Goal: Communication & Community: Connect with others

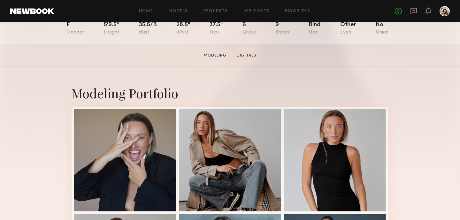
scroll to position [98, 0]
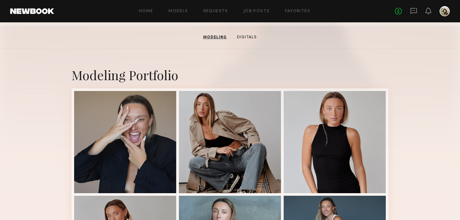
click at [104, 137] on div at bounding box center [125, 142] width 102 height 102
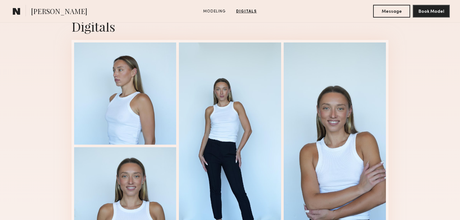
scroll to position [821, 0]
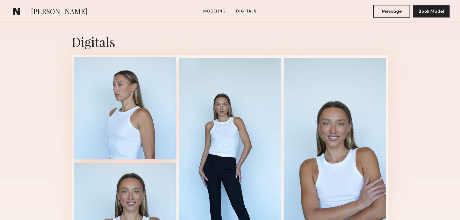
click at [167, 89] on div at bounding box center [125, 108] width 102 height 102
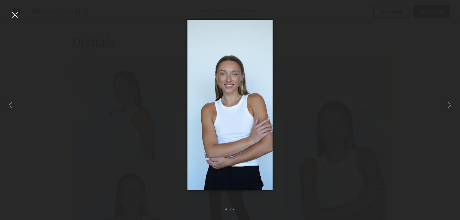
drag, startPoint x: 275, startPoint y: 127, endPoint x: 274, endPoint y: 147, distance: 20.1
click at [264, 146] on div at bounding box center [230, 105] width 460 height 190
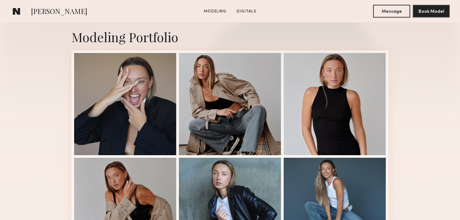
scroll to position [135, 0]
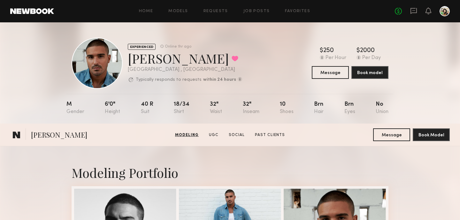
scroll to position [183, 0]
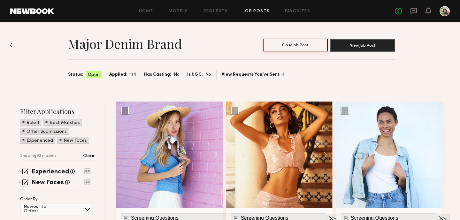
click at [282, 45] on button "Close Job Post" at bounding box center [295, 45] width 65 height 13
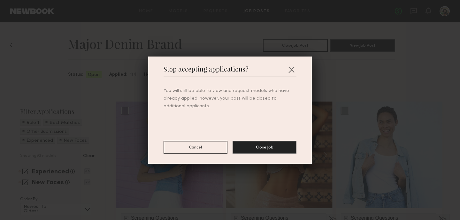
click at [251, 140] on div "You will still be able to view and request models who have already applied; how…" at bounding box center [230, 115] width 133 height 77
click at [254, 144] on button "Close Job" at bounding box center [265, 147] width 64 height 13
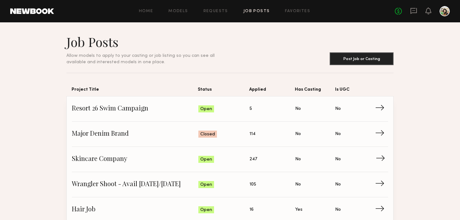
click at [271, 162] on span "Applied: 247" at bounding box center [273, 160] width 46 height 10
click at [135, 110] on span "Resort 26 Swim Campaign" at bounding box center [135, 109] width 127 height 10
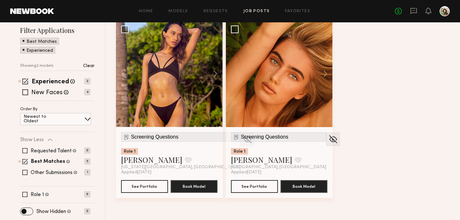
scroll to position [81, 0]
click at [41, 171] on label "Other Submissions" at bounding box center [52, 172] width 42 height 5
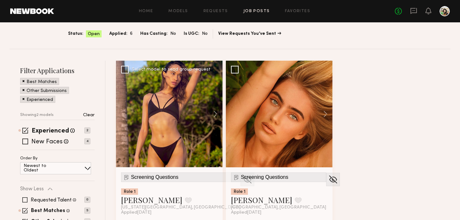
scroll to position [90, 0]
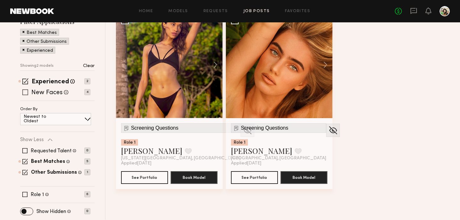
click at [38, 90] on label "New Faces" at bounding box center [46, 93] width 31 height 6
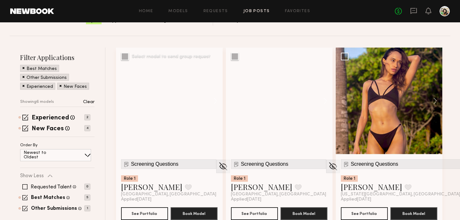
scroll to position [53, 0]
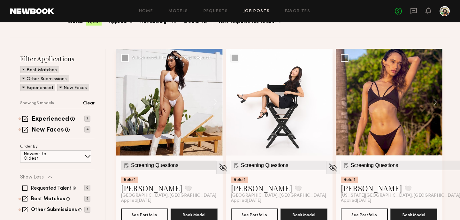
click at [154, 166] on span "Screening Questions" at bounding box center [155, 166] width 48 height 6
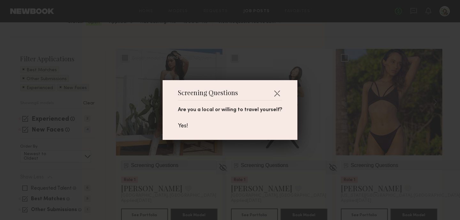
click at [154, 166] on div "Screening Questions Are you a local or willing to travel yourself? Yes!" at bounding box center [230, 110] width 460 height 220
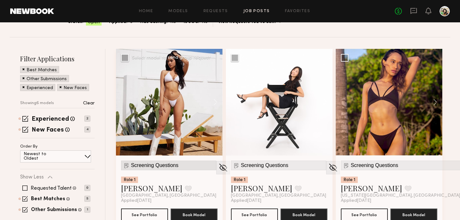
click at [154, 166] on span "Screening Questions" at bounding box center [155, 166] width 48 height 6
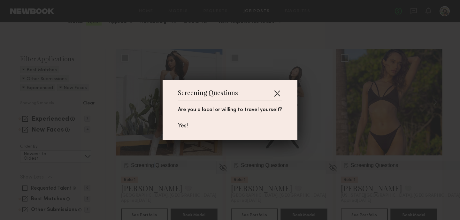
click at [276, 94] on button "button" at bounding box center [277, 93] width 10 height 10
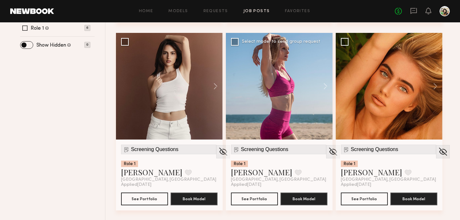
scroll to position [257, 0]
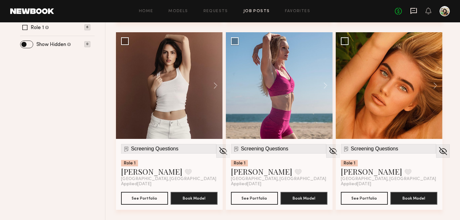
click at [414, 12] on icon at bounding box center [414, 11] width 6 height 6
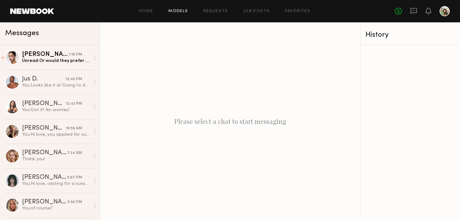
click at [180, 11] on link "Models" at bounding box center [177, 11] width 19 height 4
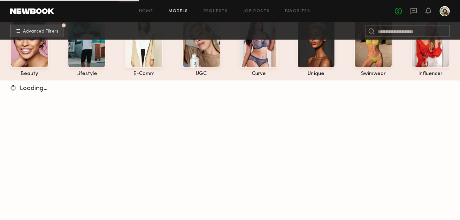
scroll to position [45, 0]
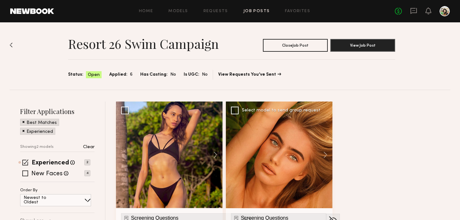
scroll to position [78, 0]
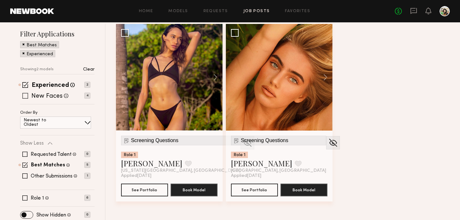
click at [54, 97] on label "New Faces" at bounding box center [46, 96] width 31 height 6
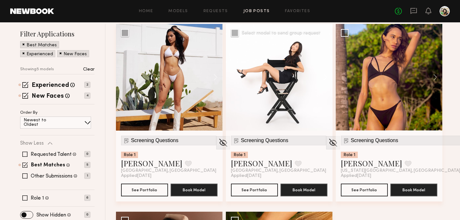
click at [327, 73] on button at bounding box center [322, 77] width 20 height 107
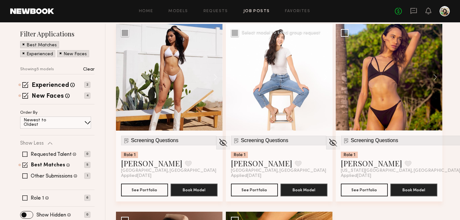
click at [327, 73] on button at bounding box center [322, 77] width 20 height 107
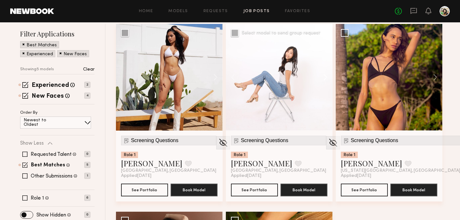
click at [327, 73] on button at bounding box center [322, 77] width 20 height 107
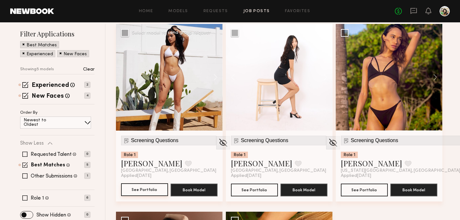
click at [153, 188] on button "See Portfolio" at bounding box center [144, 189] width 47 height 13
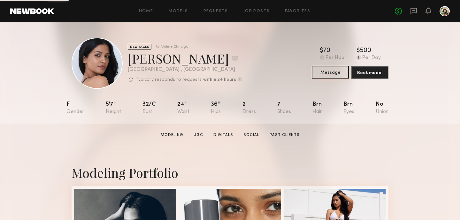
click at [321, 76] on button "Message" at bounding box center [330, 72] width 37 height 13
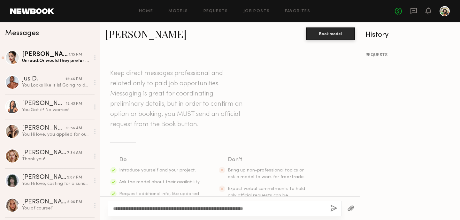
type textarea "**********"
click at [334, 206] on button "button" at bounding box center [334, 209] width 7 height 8
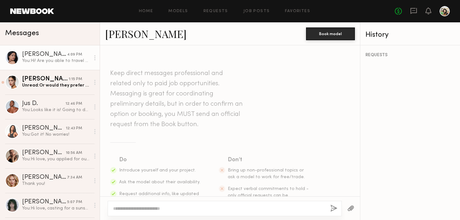
scroll to position [124, 0]
